Goal: Find specific page/section: Find specific page/section

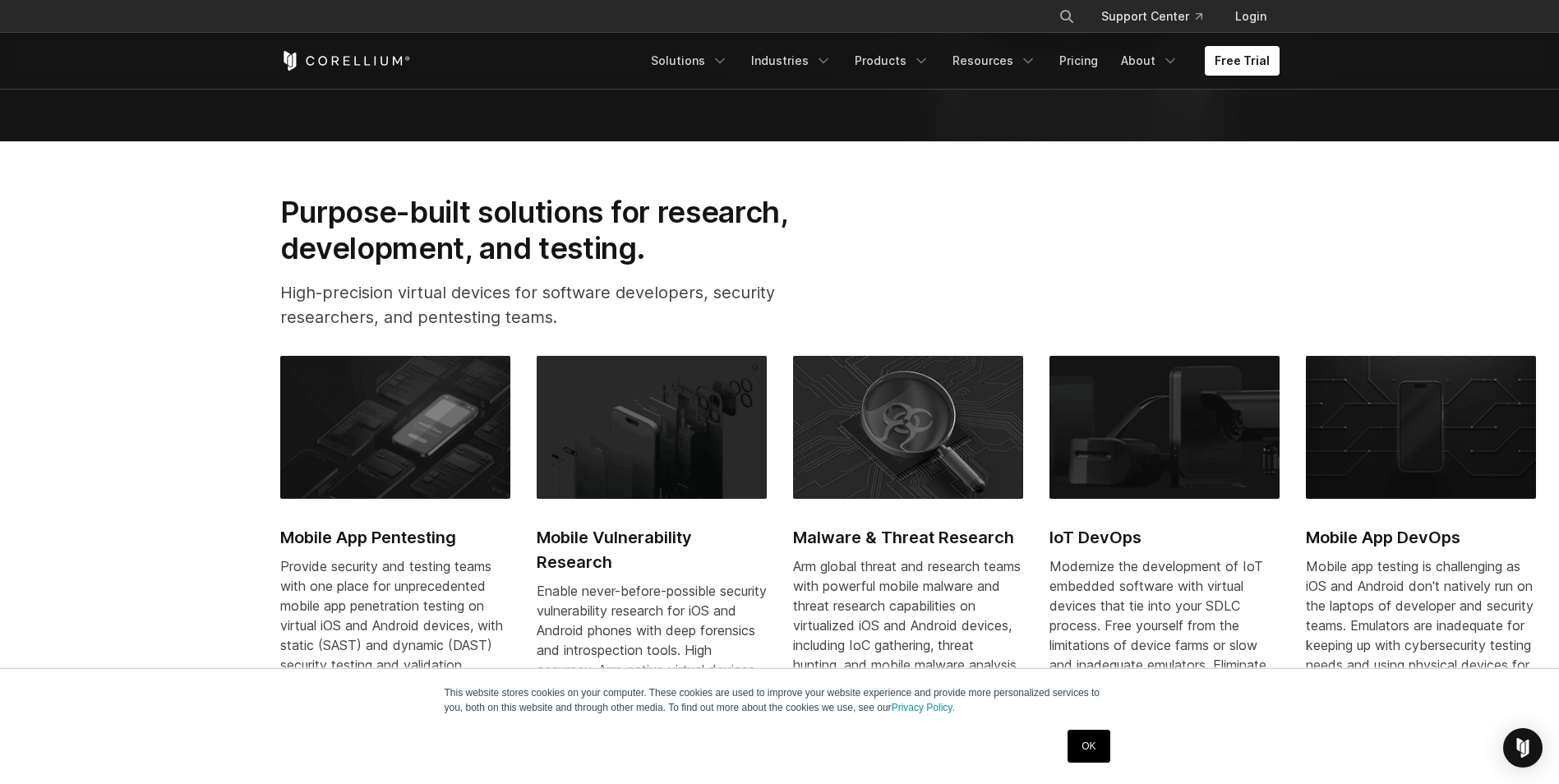
scroll to position [821, 0]
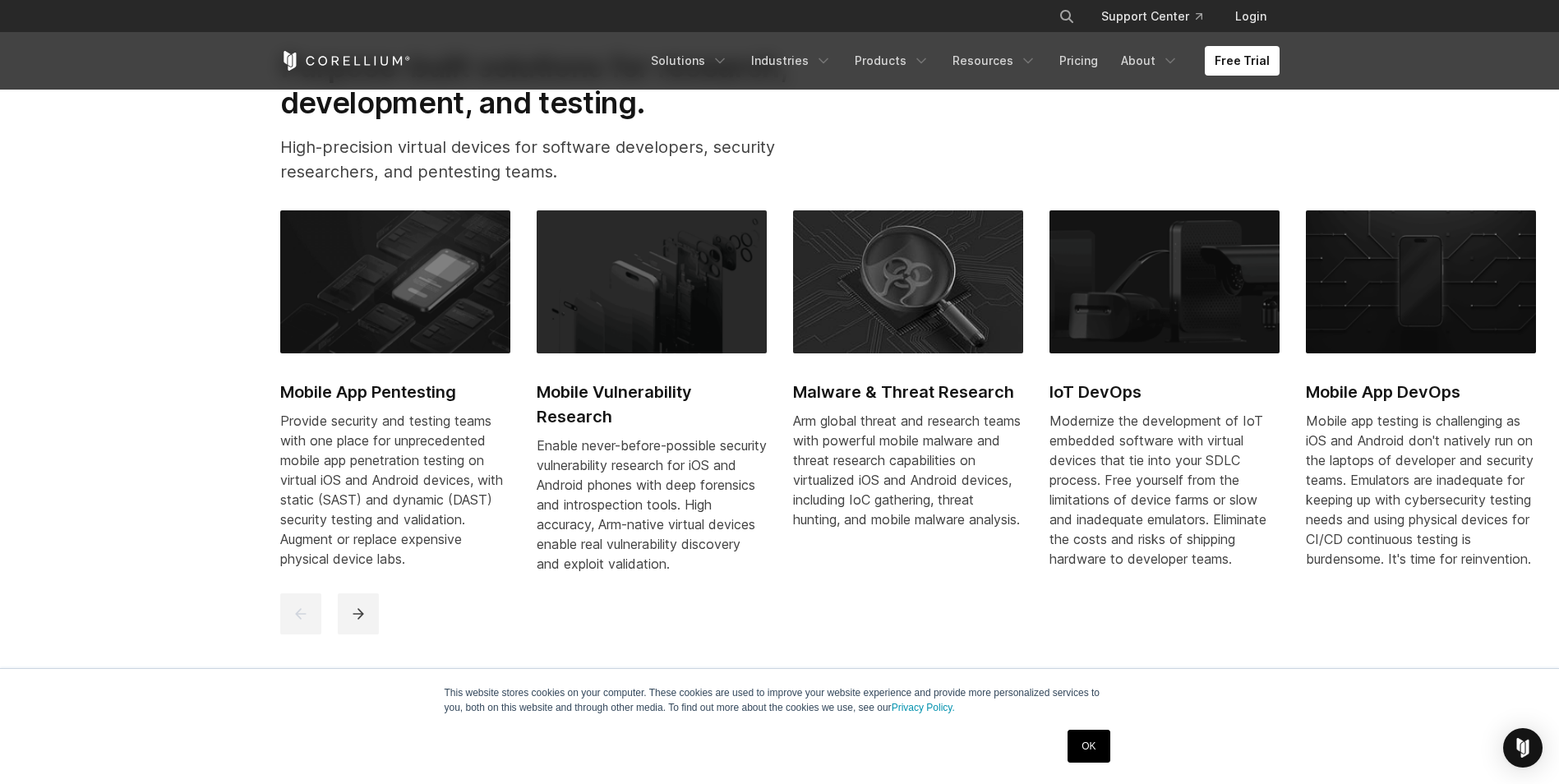
click at [1094, 743] on link "OK" at bounding box center [1088, 746] width 42 height 33
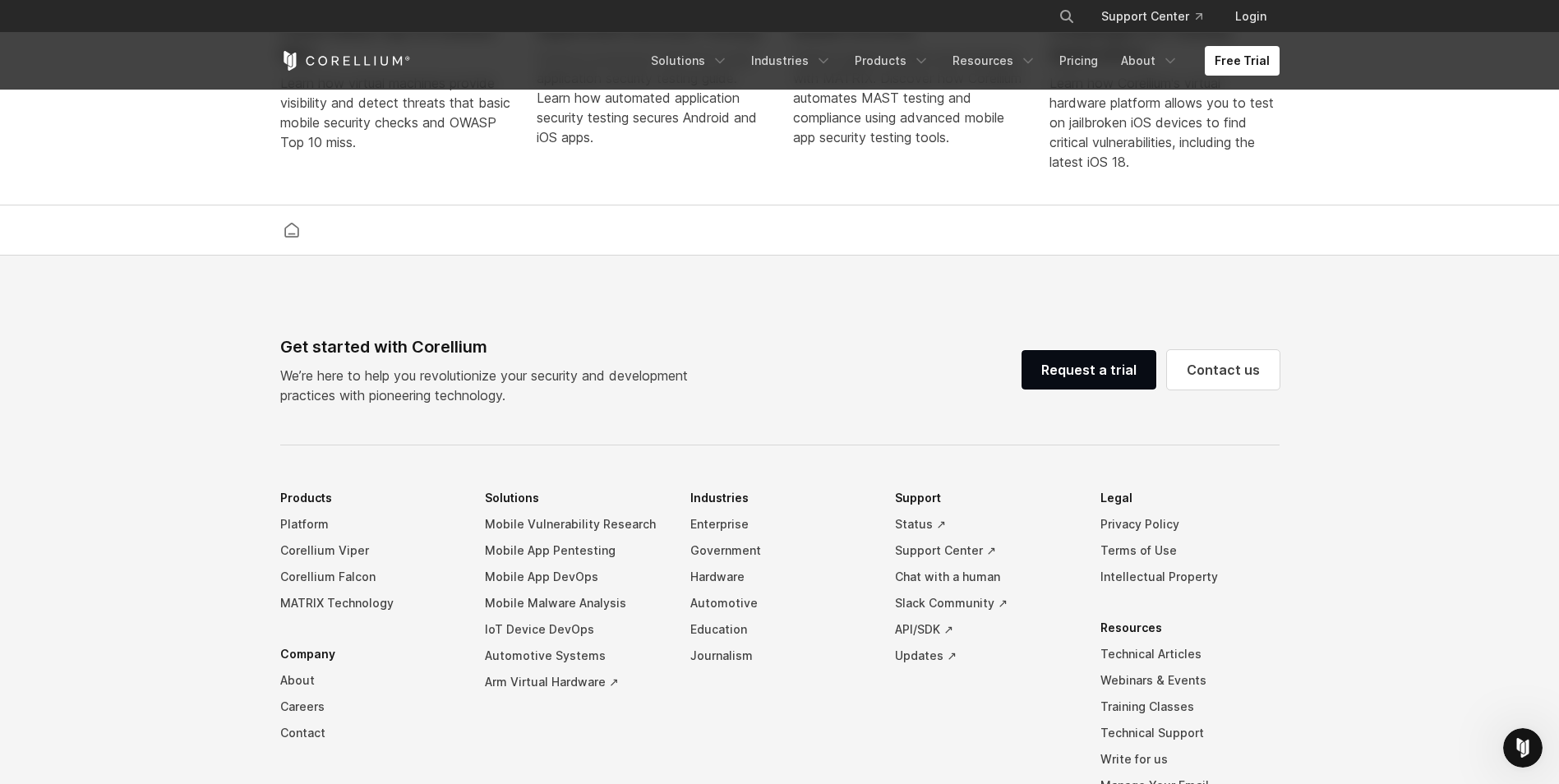
scroll to position [3778, 0]
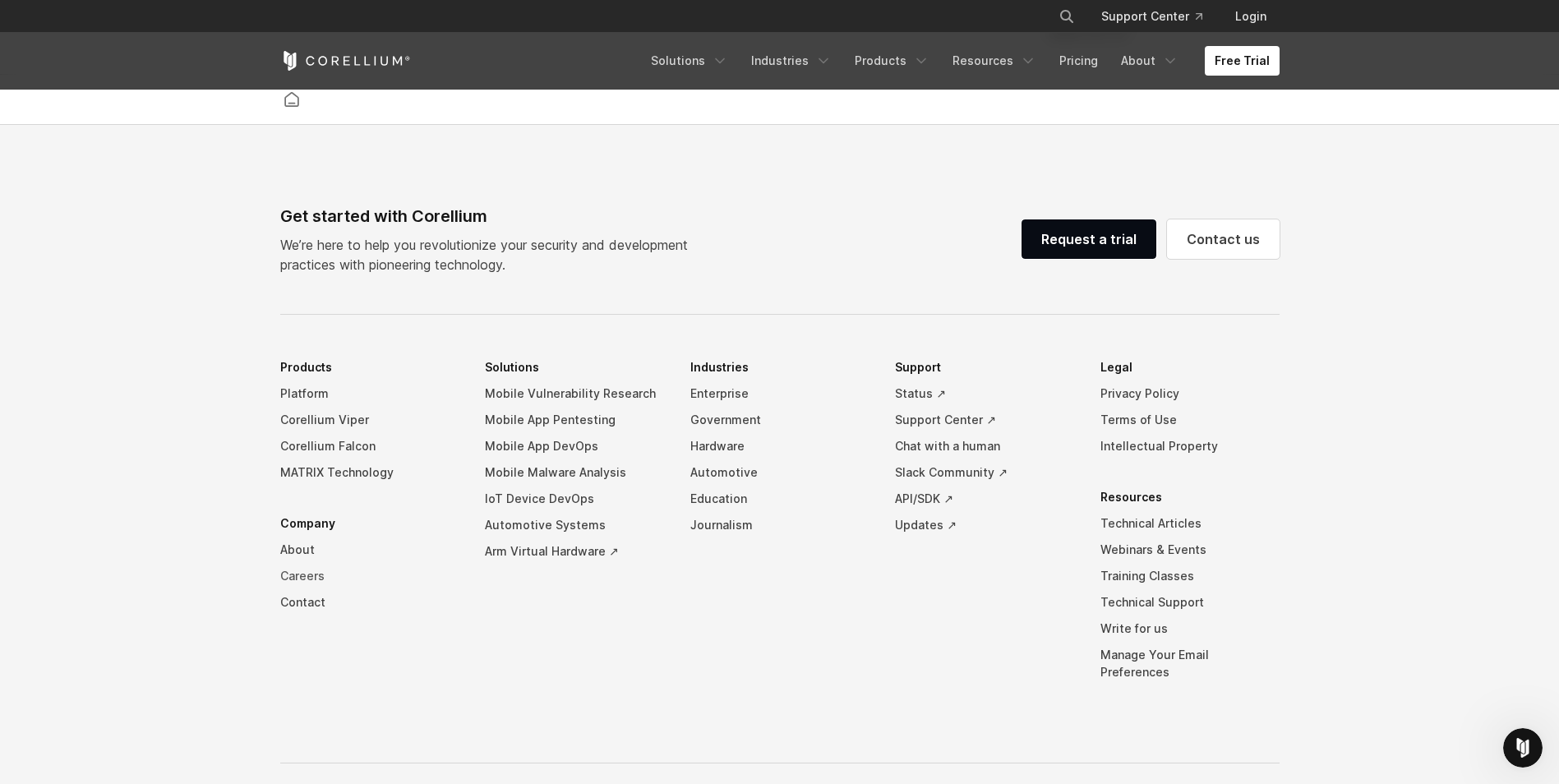
click at [292, 584] on link "Careers" at bounding box center [369, 575] width 179 height 26
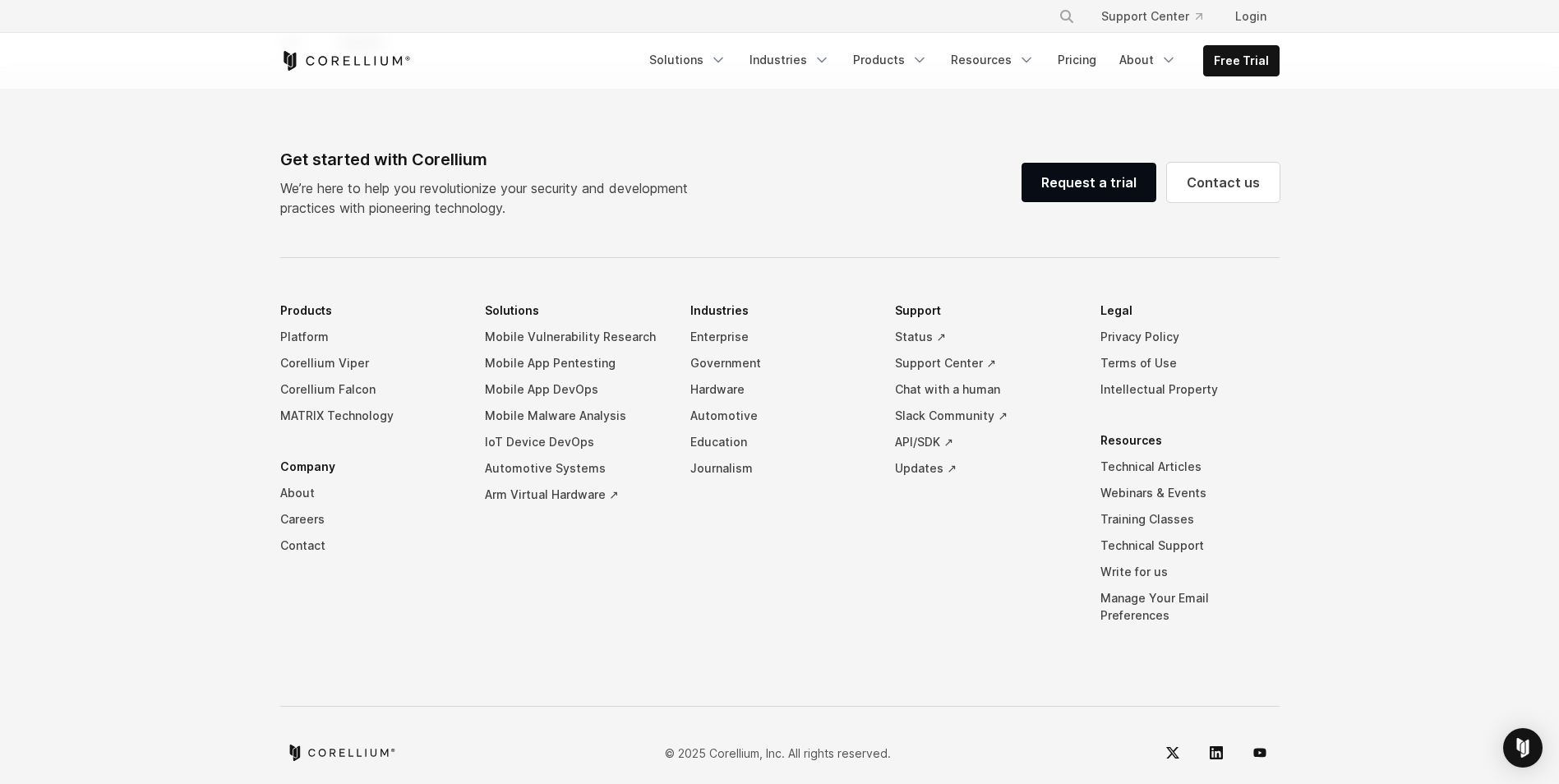
scroll to position [1167, 0]
click at [364, 58] on icon "Corellium Home" at bounding box center [367, 60] width 6 height 9
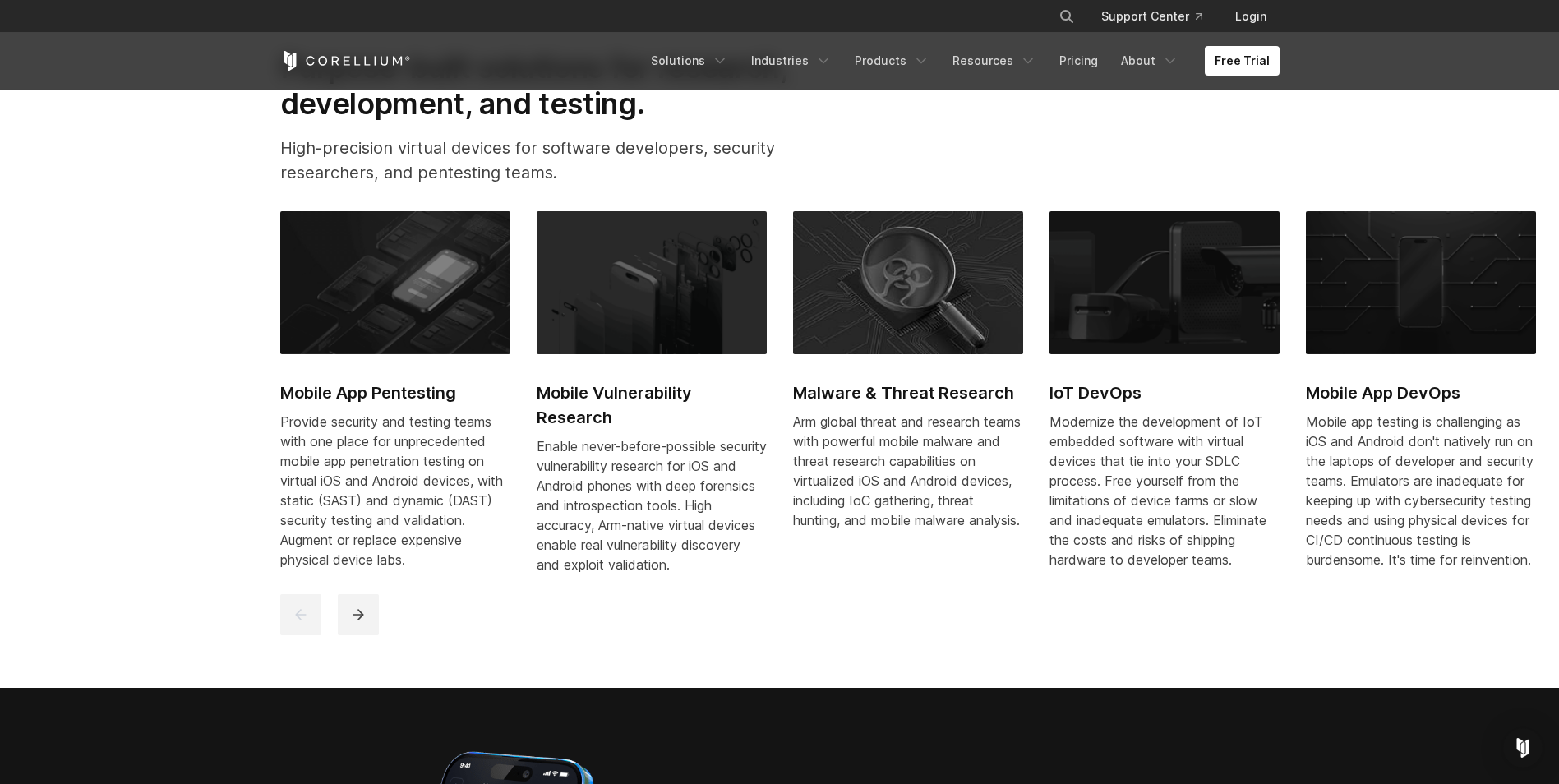
scroll to position [821, 0]
